Goal: Information Seeking & Learning: Learn about a topic

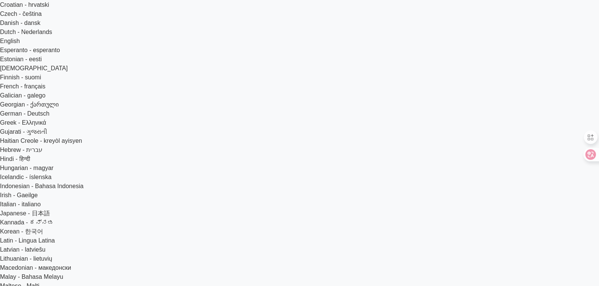
scroll to position [151, 0]
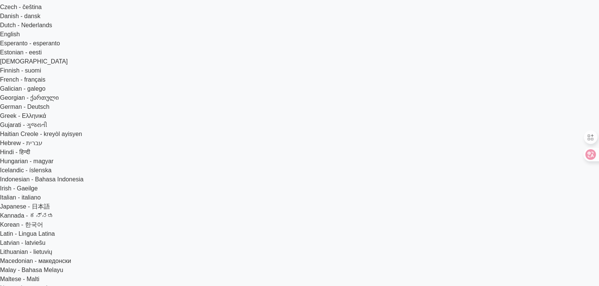
scroll to position [151, 0]
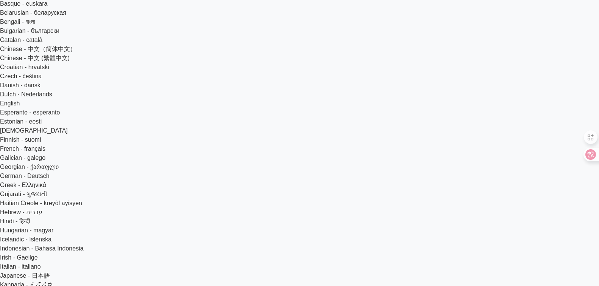
scroll to position [114, 0]
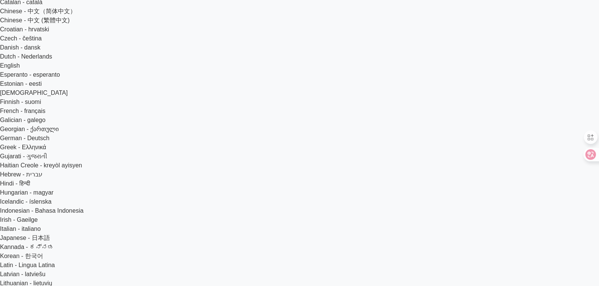
radio input "true"
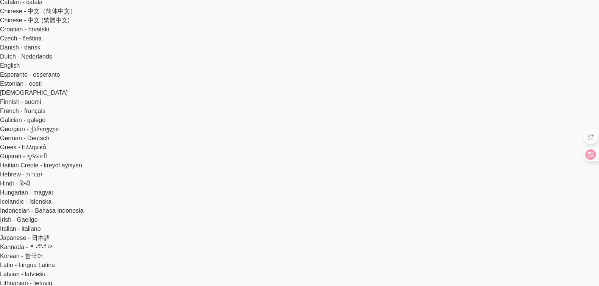
radio input "true"
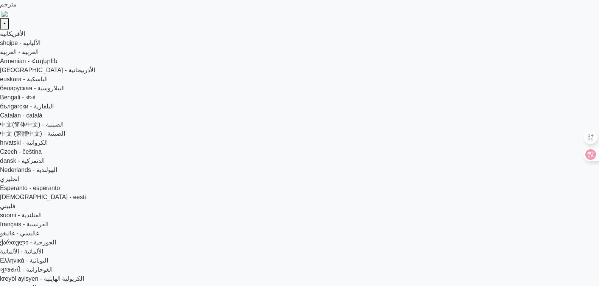
click at [584, 151] on icon at bounding box center [585, 155] width 8 height 8
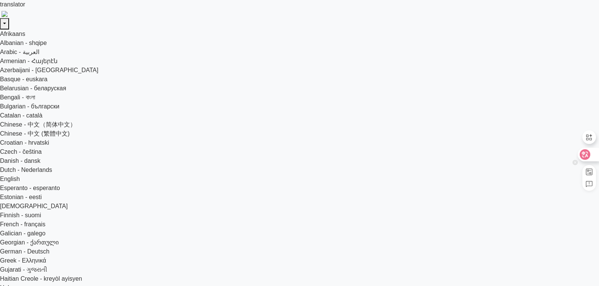
click at [590, 154] on div at bounding box center [588, 155] width 20 height 14
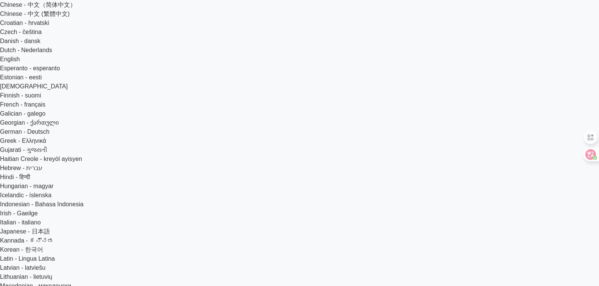
scroll to position [122, 0]
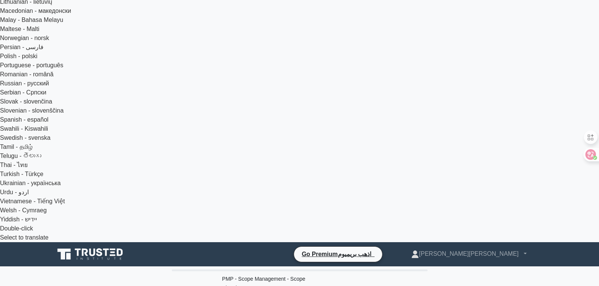
scroll to position [396, 0]
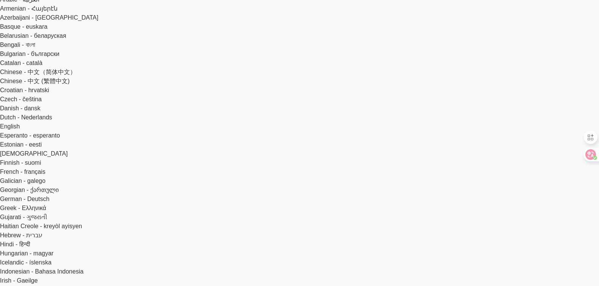
scroll to position [38, 0]
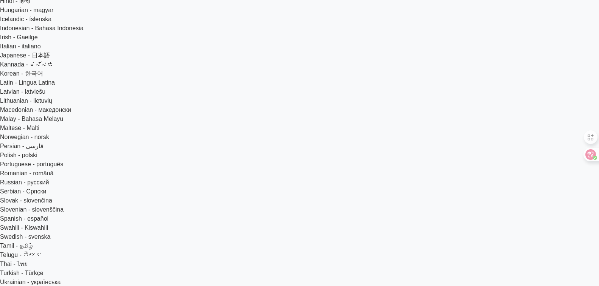
scroll to position [454, 0]
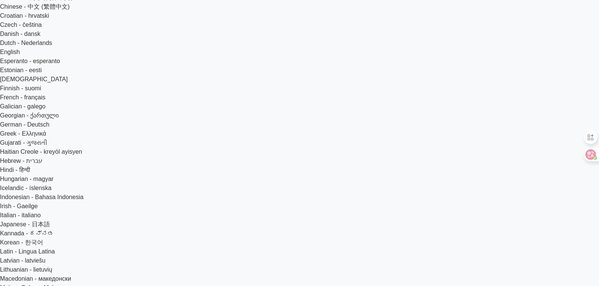
scroll to position [140, 0]
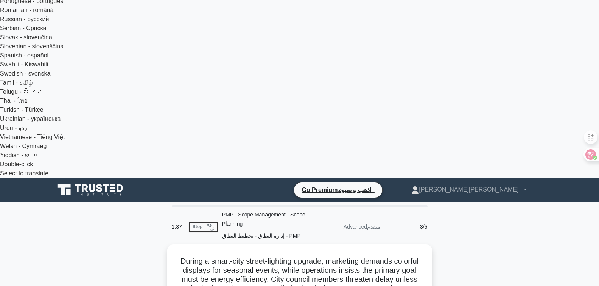
scroll to position [469, 0]
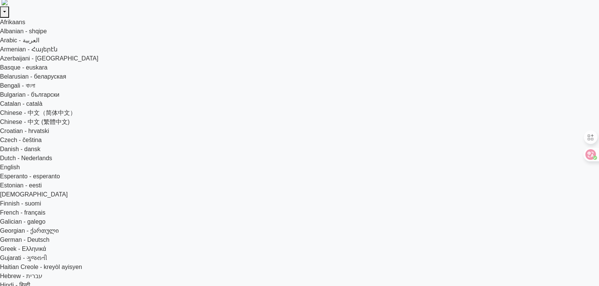
scroll to position [0, 0]
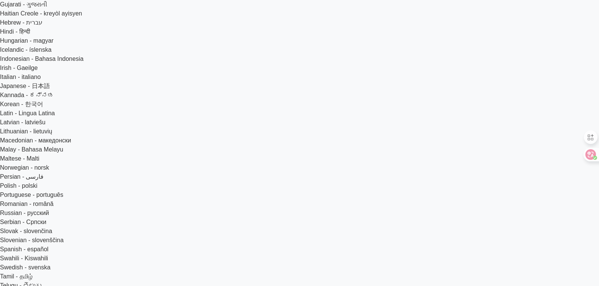
scroll to position [305, 0]
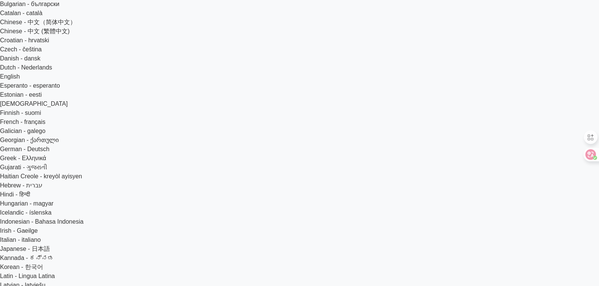
scroll to position [140, 0]
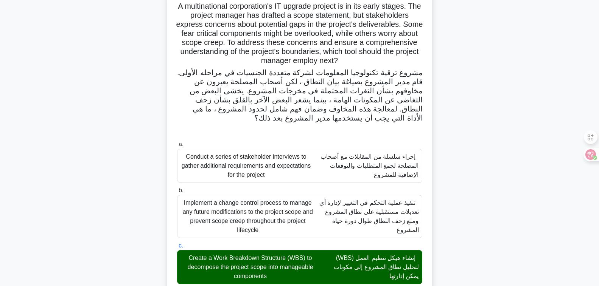
scroll to position [723, 0]
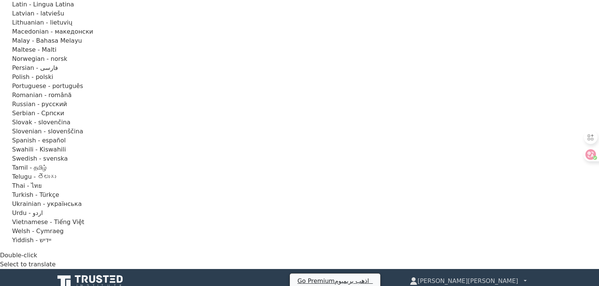
scroll to position [378, 0]
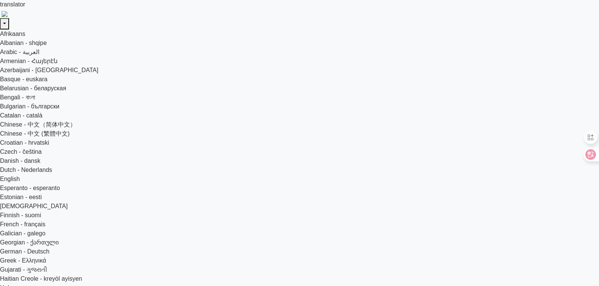
drag, startPoint x: 178, startPoint y: 120, endPoint x: 174, endPoint y: 119, distance: 3.8
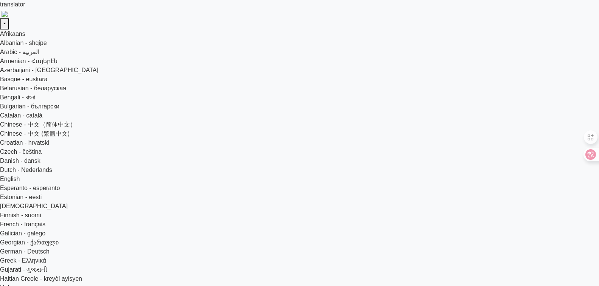
type input "10"
drag, startPoint x: 176, startPoint y: 163, endPoint x: 196, endPoint y: 163, distance: 19.3
type input "20"
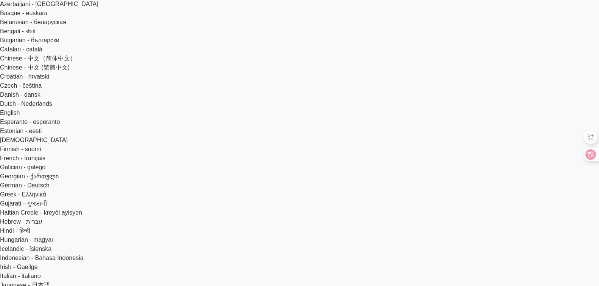
scroll to position [76, 0]
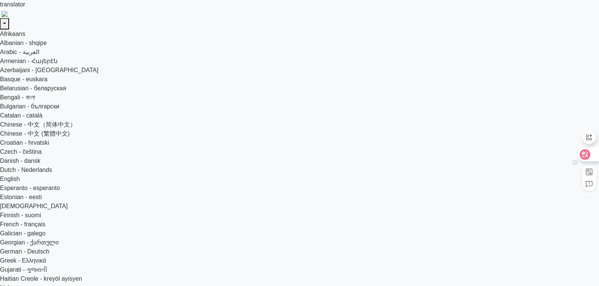
click at [589, 152] on icon at bounding box center [585, 154] width 11 height 11
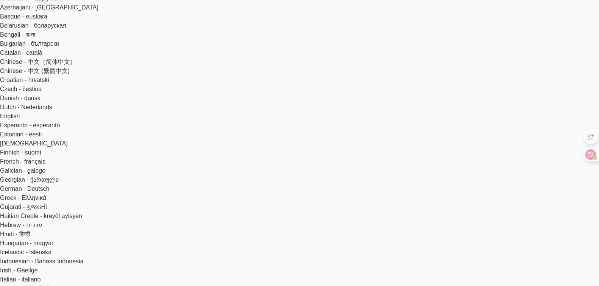
scroll to position [76, 0]
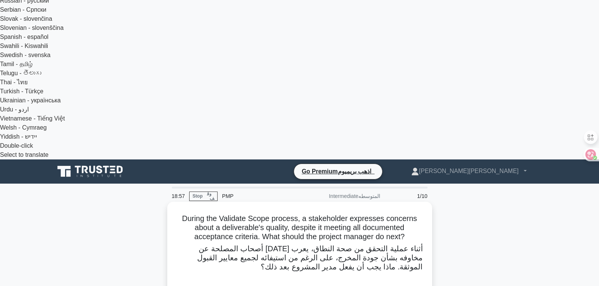
scroll to position [568, 0]
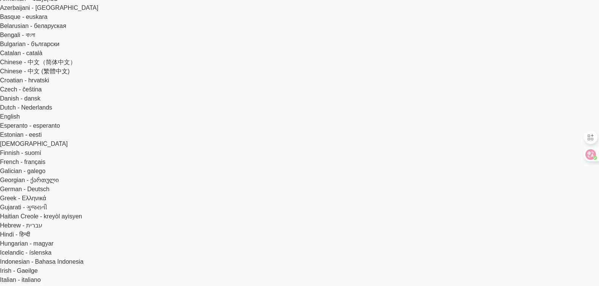
scroll to position [0, 0]
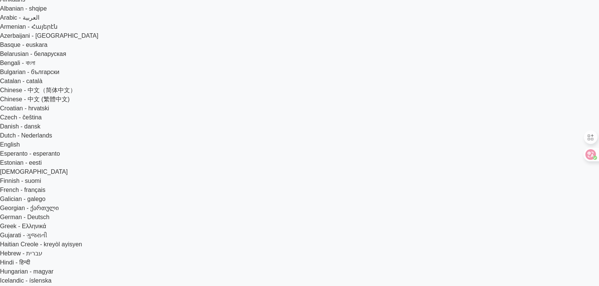
scroll to position [76, 0]
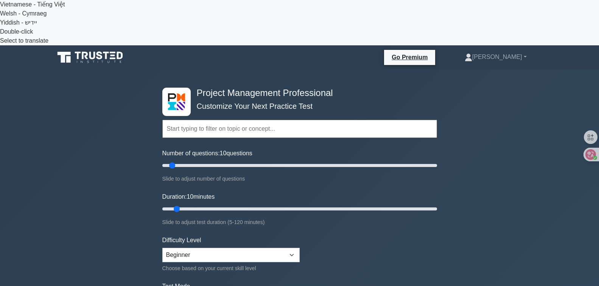
scroll to position [681, 0]
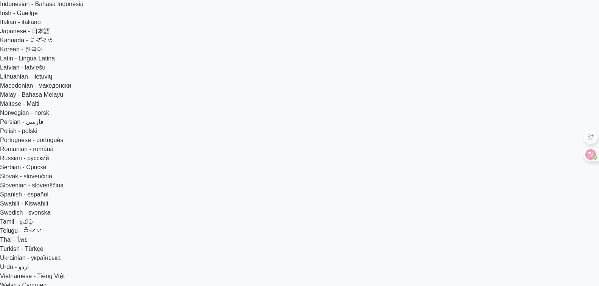
scroll to position [303, 0]
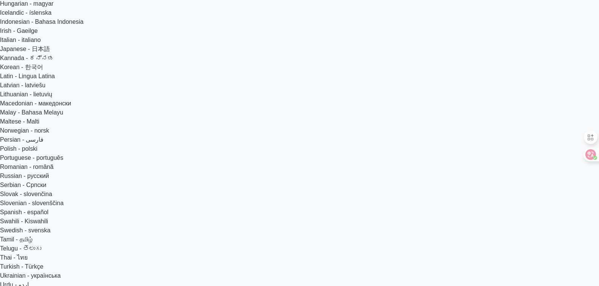
drag, startPoint x: 311, startPoint y: 213, endPoint x: 418, endPoint y: 208, distance: 107.6
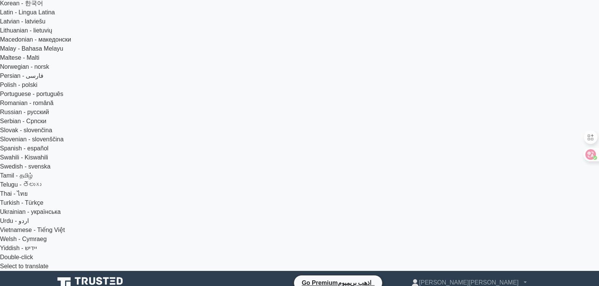
scroll to position [378, 0]
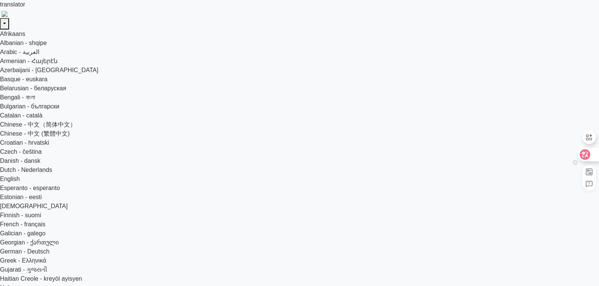
click at [587, 154] on icon at bounding box center [585, 155] width 6 height 6
click at [0, 0] on span at bounding box center [0, 0] width 0 height 0
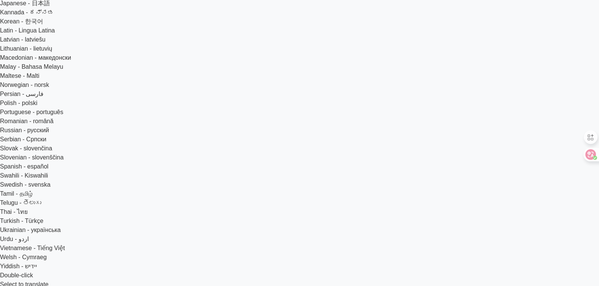
scroll to position [359, 0]
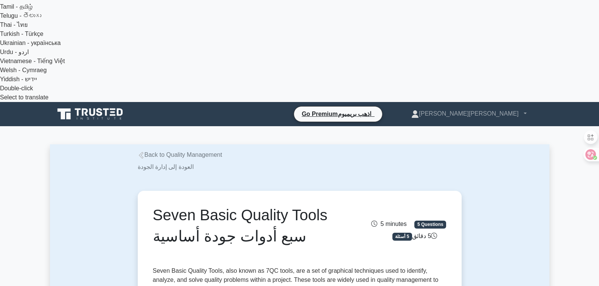
scroll to position [568, 0]
